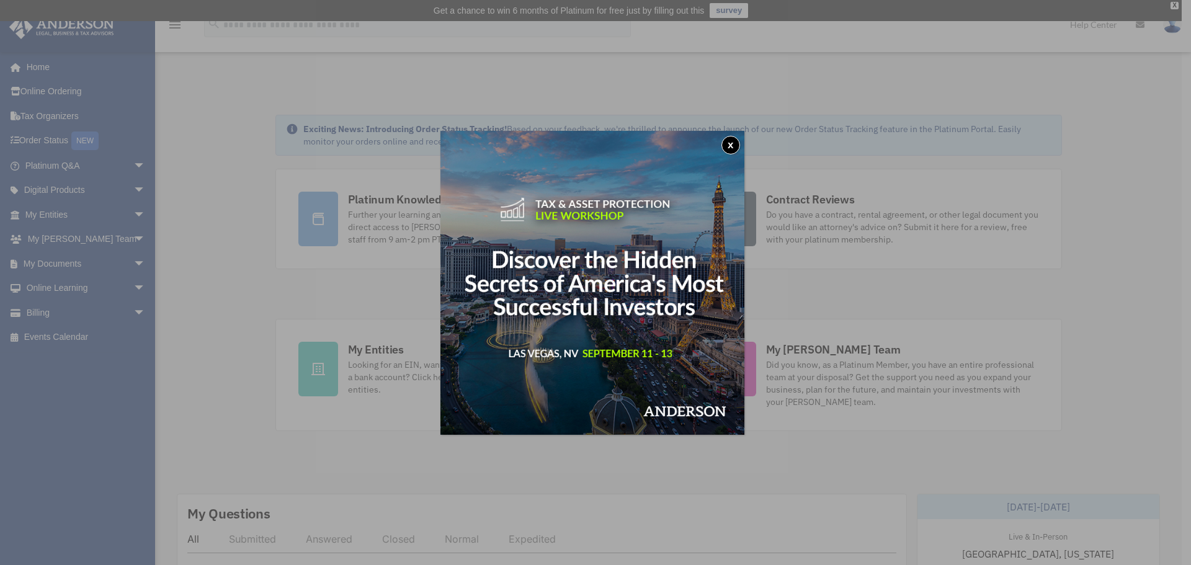
click at [734, 150] on button "x" at bounding box center [731, 145] width 19 height 19
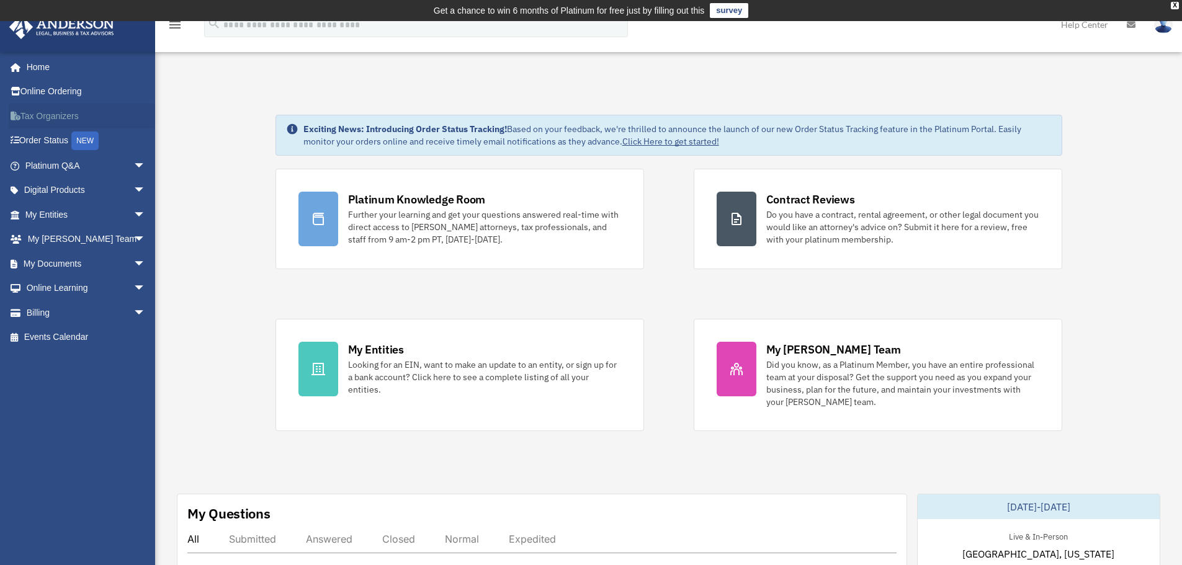
click at [66, 113] on link "Tax Organizers" at bounding box center [87, 116] width 156 height 25
click at [133, 189] on span "arrow_drop_down" at bounding box center [145, 190] width 25 height 25
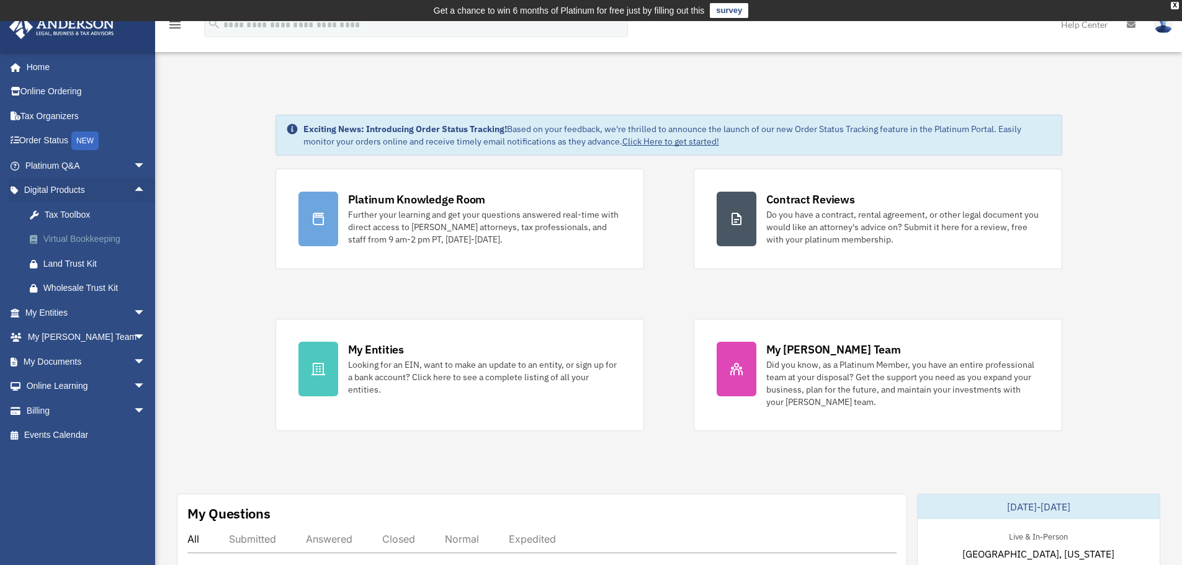
click at [79, 236] on div "Virtual Bookkeeping" at bounding box center [95, 239] width 105 height 16
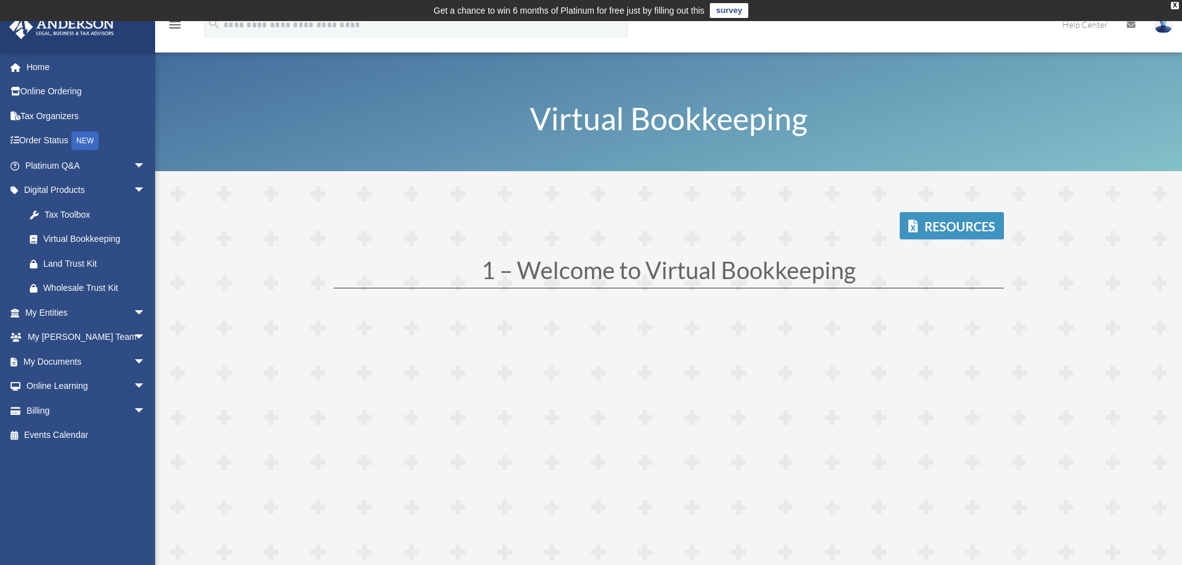
click at [950, 222] on link "Resources" at bounding box center [952, 225] width 104 height 27
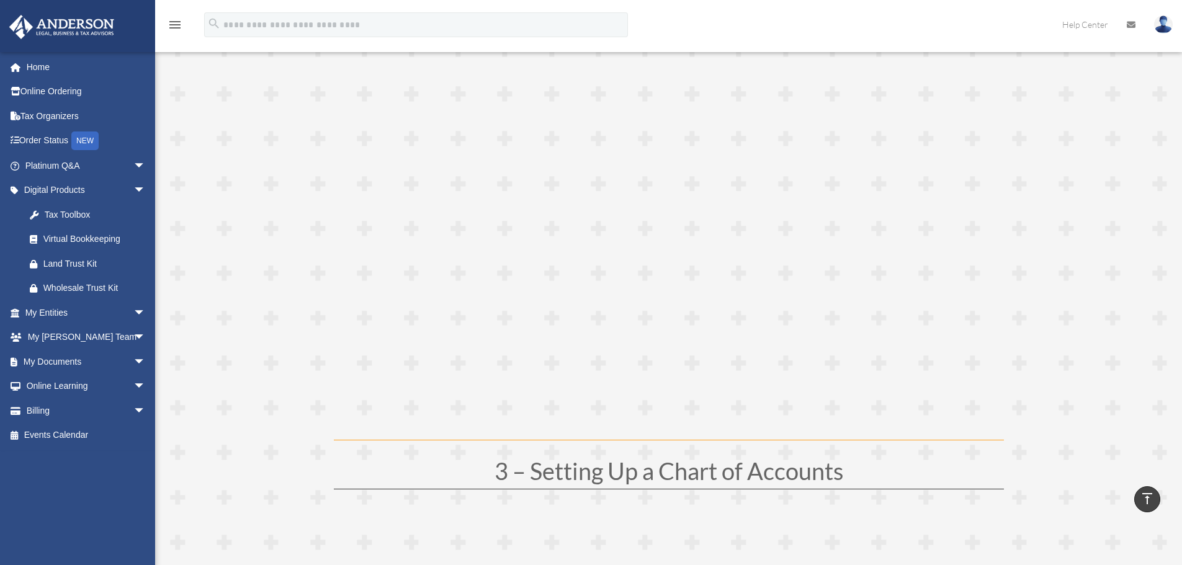
scroll to position [387, 0]
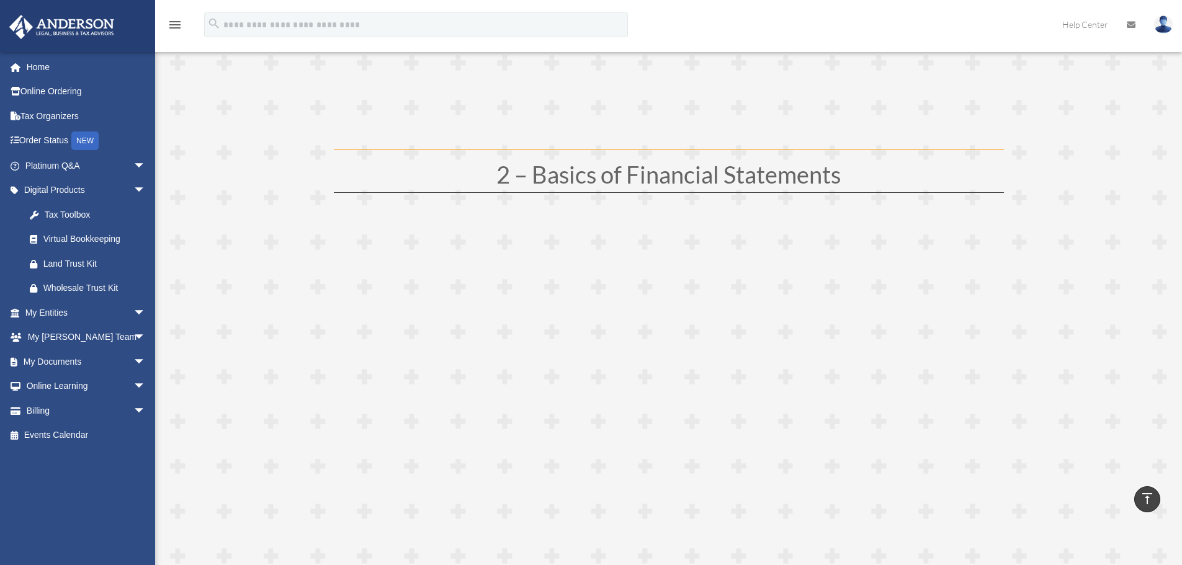
scroll to position [697, 0]
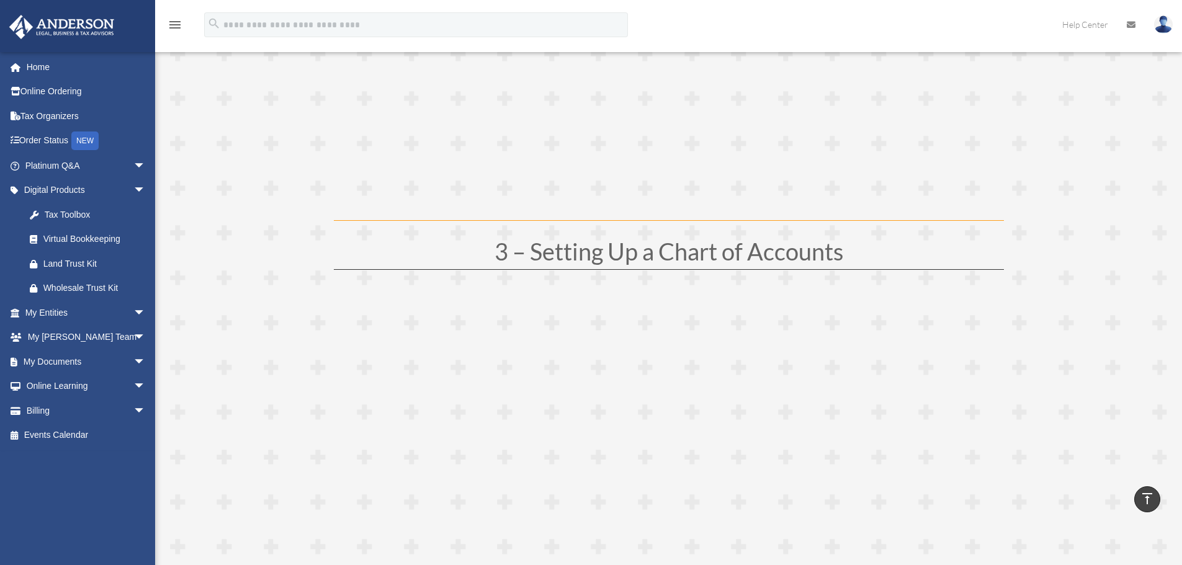
scroll to position [807, 0]
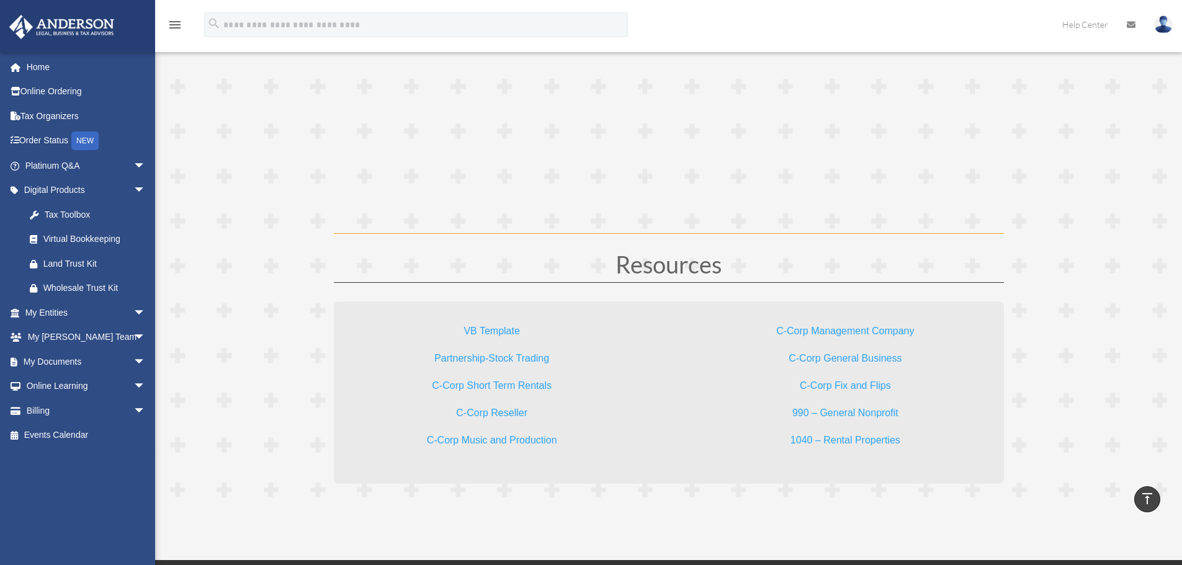
scroll to position [3415, 0]
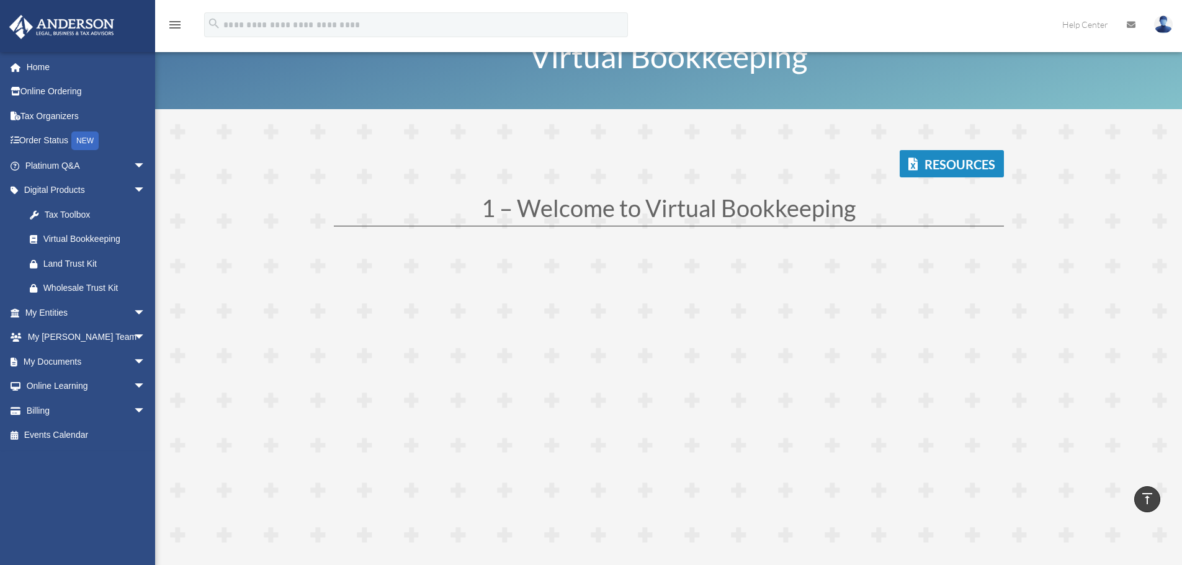
scroll to position [0, 0]
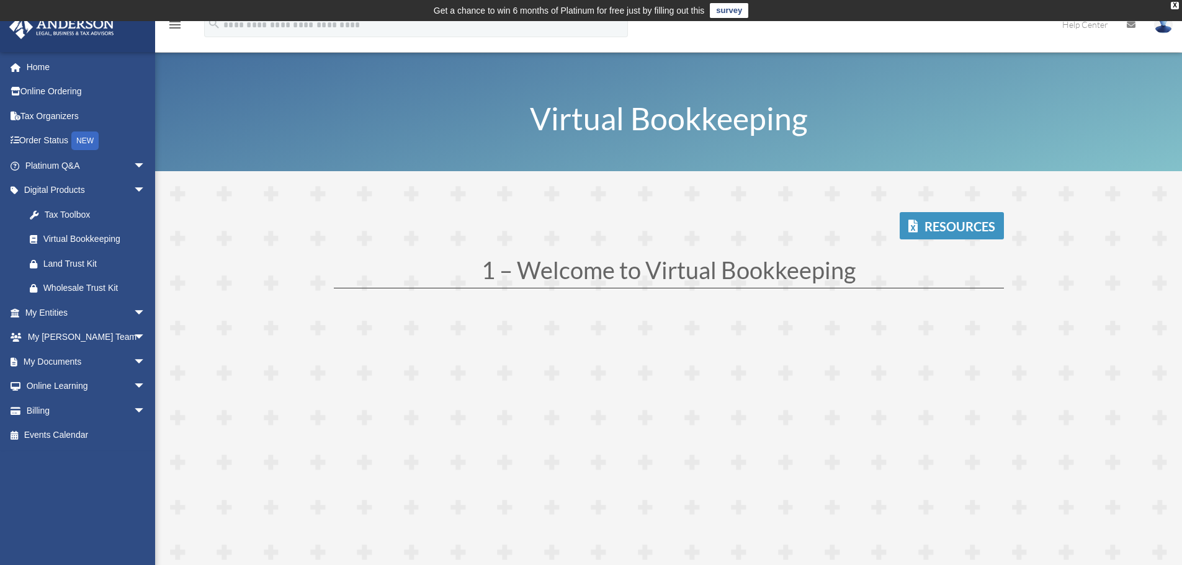
click at [958, 232] on link "Resources" at bounding box center [952, 225] width 104 height 27
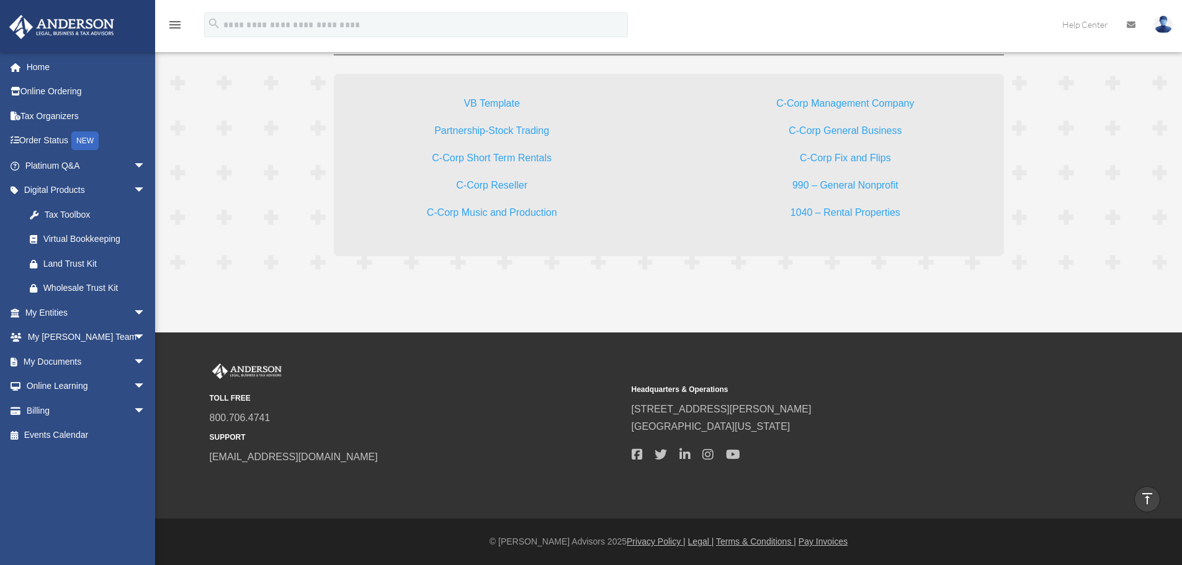
click at [467, 152] on p "C-Corp Short Term Rentals" at bounding box center [492, 163] width 237 height 27
click at [468, 160] on link "C-Corp Short Term Rentals" at bounding box center [492, 161] width 120 height 17
